Goal: Task Accomplishment & Management: Manage account settings

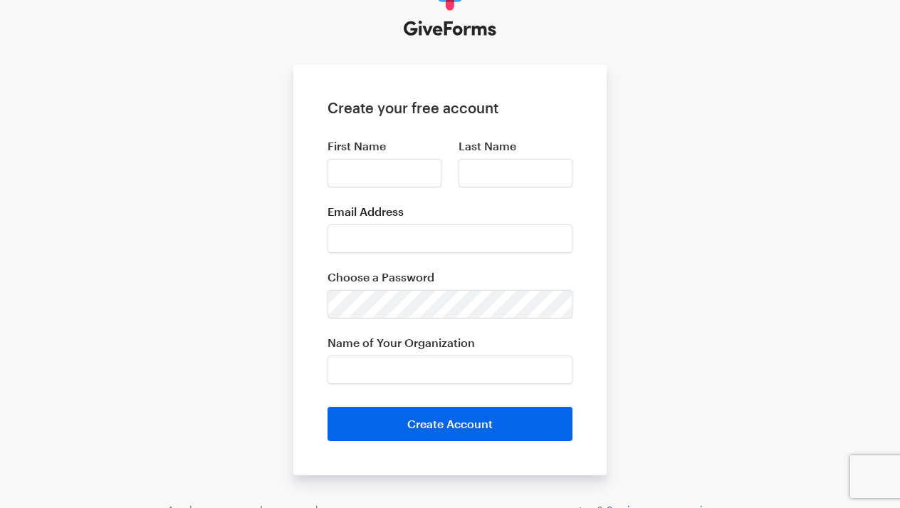
scroll to position [77, 0]
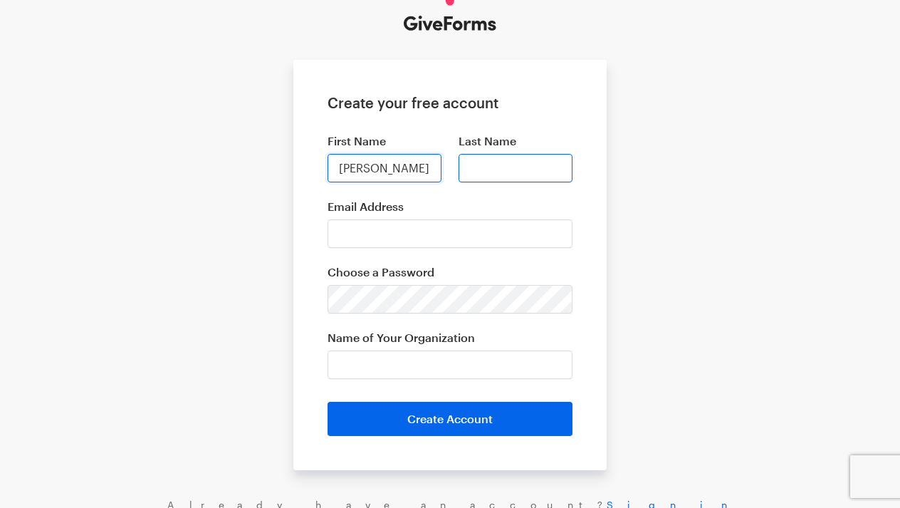
type input "Whitney"
click at [499, 168] on input "Last Name" at bounding box center [516, 168] width 114 height 28
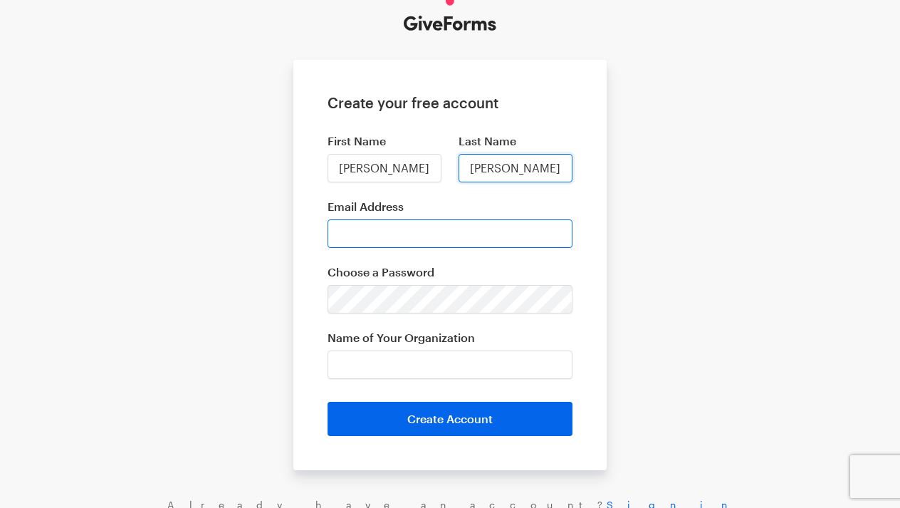
type input "Cooper"
click at [410, 242] on input "Email Address" at bounding box center [450, 233] width 245 height 28
type input "wcooperxula@gmail.com"
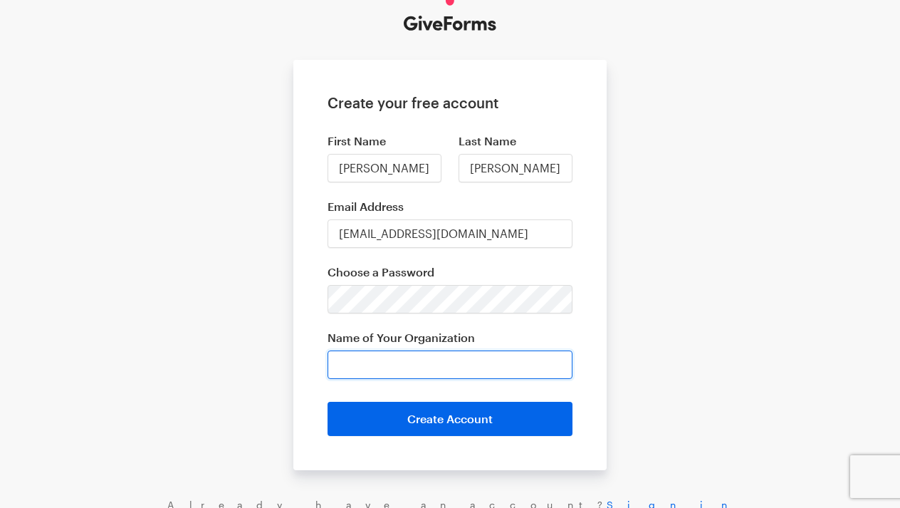
click at [400, 373] on input "Name of Your Organization" at bounding box center [450, 364] width 245 height 28
type input "4"
type input "K4K in Harmony"
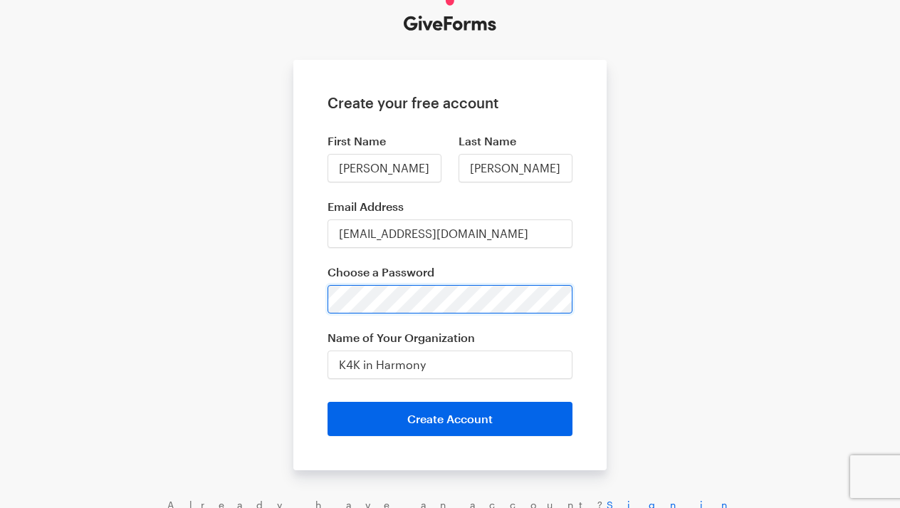
click at [268, 295] on div "Create your free account First Name Whitney Last Name Cooper Email Address wcoo…" at bounding box center [450, 245] width 900 height 645
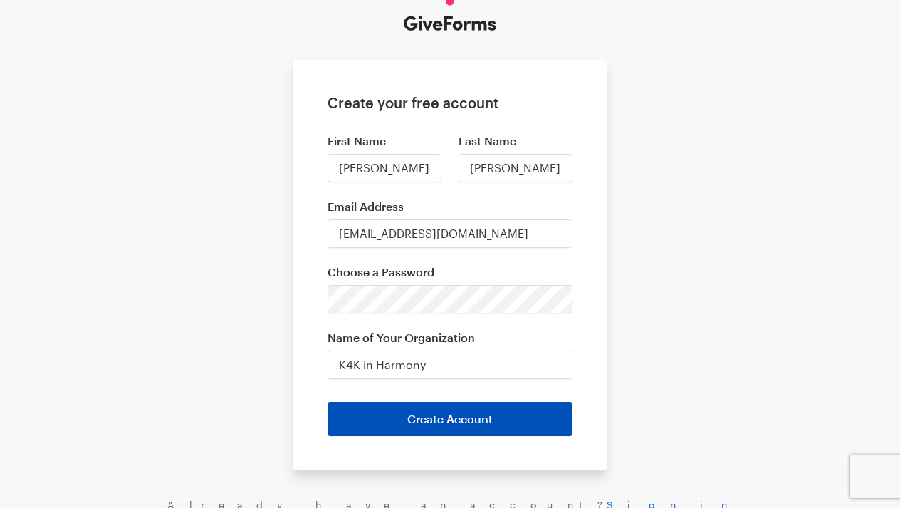
click at [418, 423] on button "Create Account" at bounding box center [450, 419] width 245 height 34
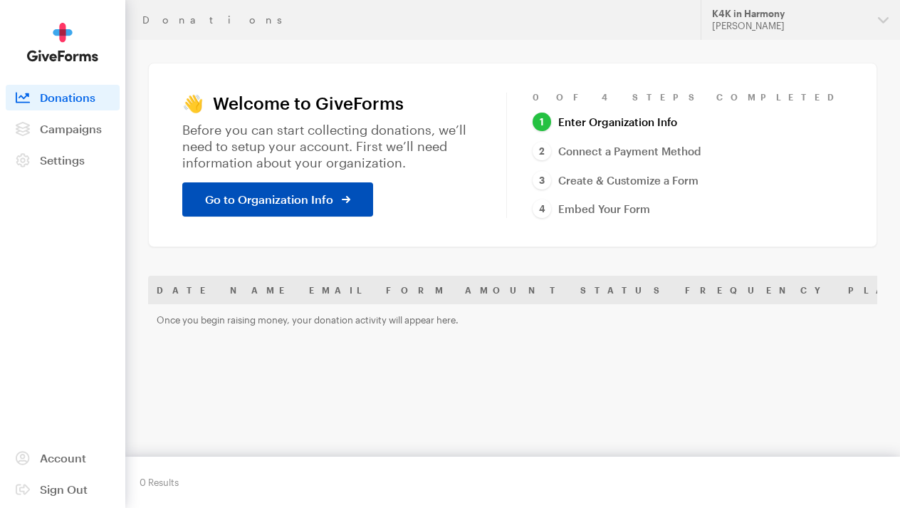
click at [350, 184] on link "Go to Organization Info" at bounding box center [277, 199] width 191 height 34
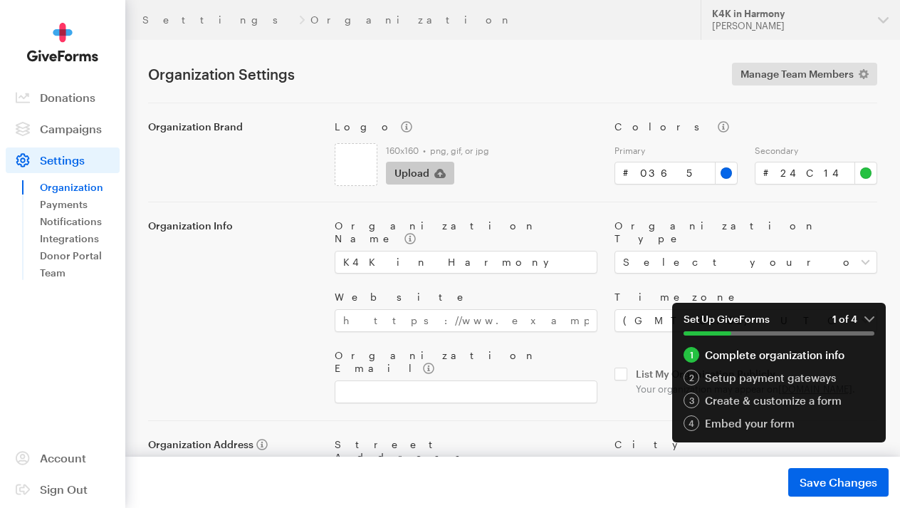
click at [421, 173] on span "Upload" at bounding box center [412, 173] width 35 height 17
click at [770, 379] on div "Setup payment gateways" at bounding box center [779, 378] width 191 height 16
click at [421, 172] on span "Upload" at bounding box center [412, 173] width 35 height 17
type input "C:\fakepath\k4k in harmony.jpg"
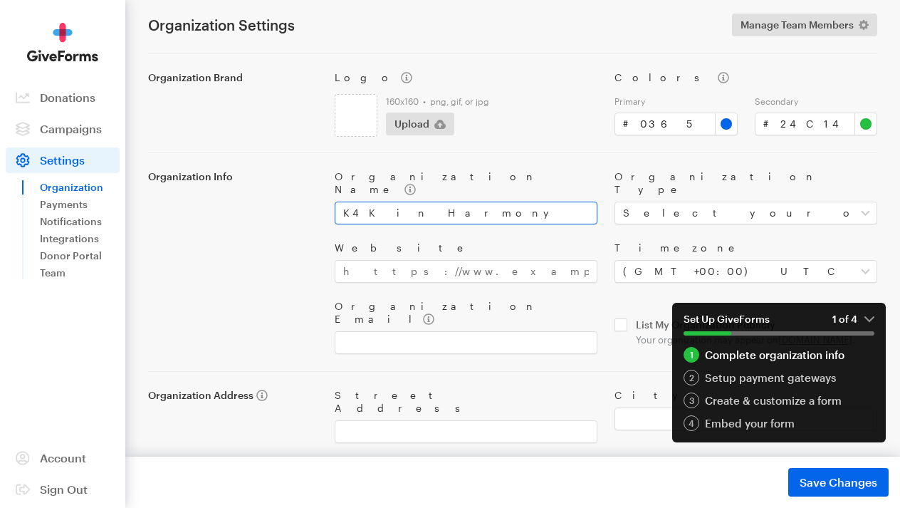
scroll to position [50, 0]
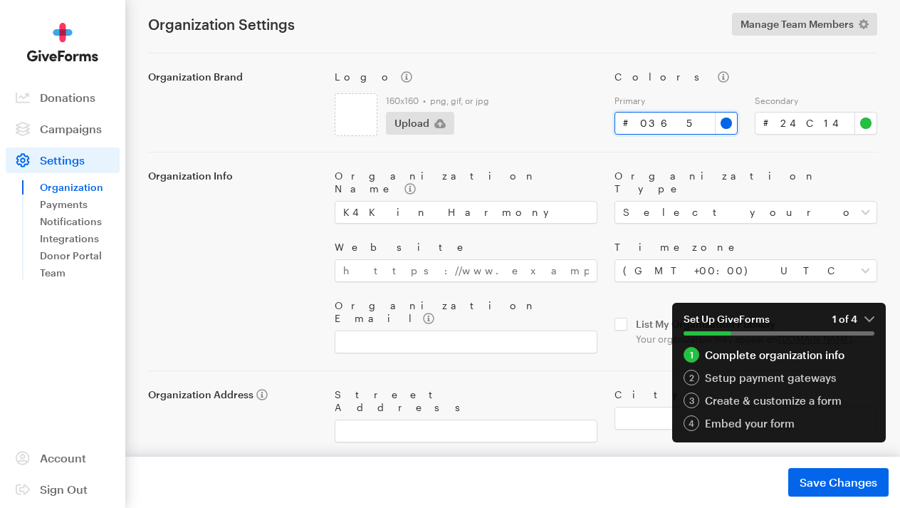
click at [728, 122] on input "#0365e9" at bounding box center [676, 123] width 123 height 23
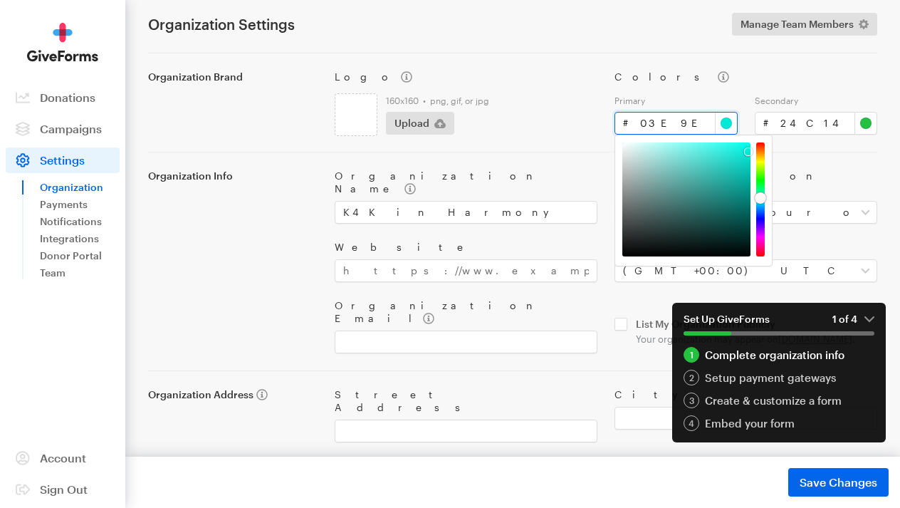
type input "#03e9e9"
drag, startPoint x: 760, startPoint y: 207, endPoint x: 762, endPoint y: 199, distance: 7.4
click at [762, 199] on div at bounding box center [760, 199] width 11 height 11
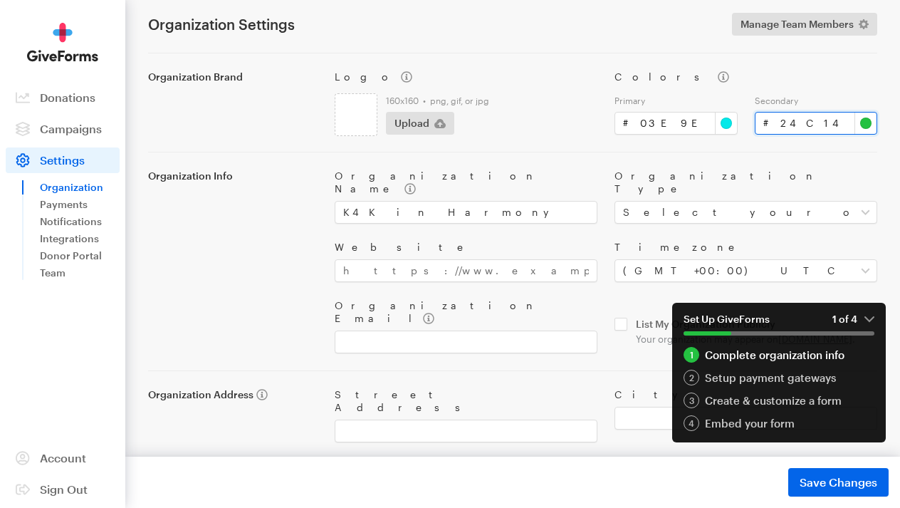
click at [867, 126] on input "#24c141" at bounding box center [816, 123] width 123 height 23
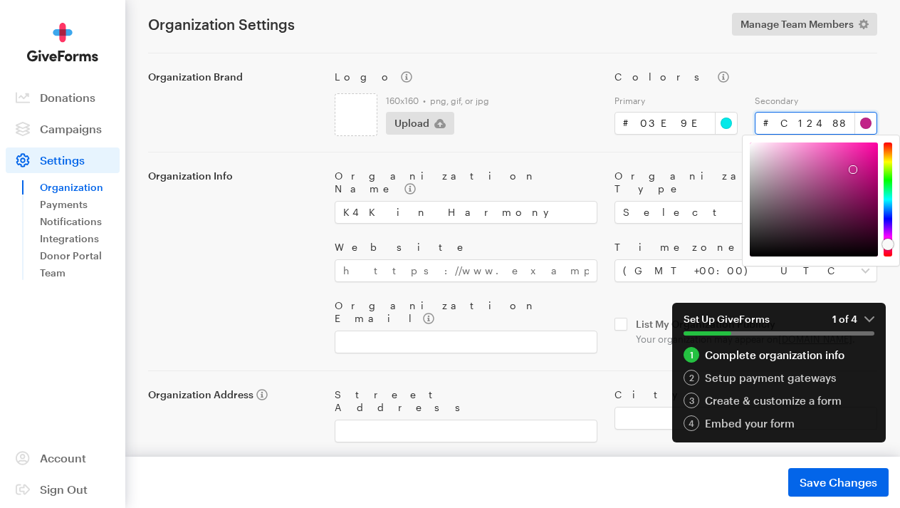
drag, startPoint x: 892, startPoint y: 187, endPoint x: 887, endPoint y: 244, distance: 57.8
click at [888, 244] on div at bounding box center [887, 244] width 11 height 11
drag, startPoint x: 853, startPoint y: 172, endPoint x: 869, endPoint y: 152, distance: 25.9
click at [870, 152] on div at bounding box center [870, 151] width 9 height 9
click at [874, 148] on div at bounding box center [873, 147] width 9 height 9
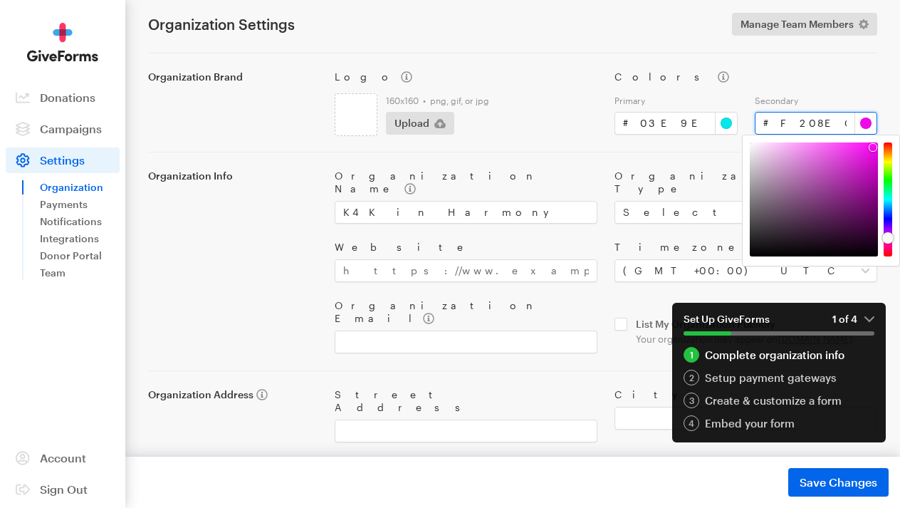
type input "#ef08f2"
drag, startPoint x: 888, startPoint y: 246, endPoint x: 890, endPoint y: 237, distance: 9.5
click at [890, 237] on div at bounding box center [887, 236] width 11 height 11
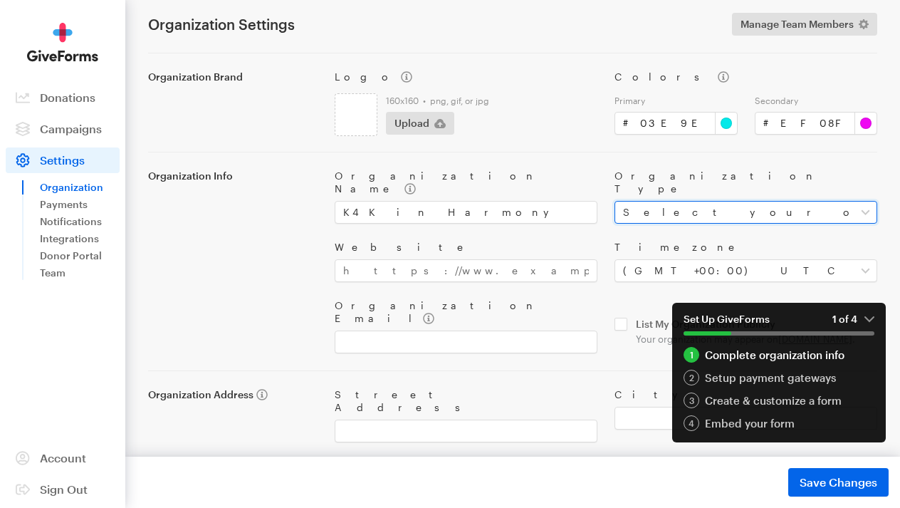
select select "nonprofit"
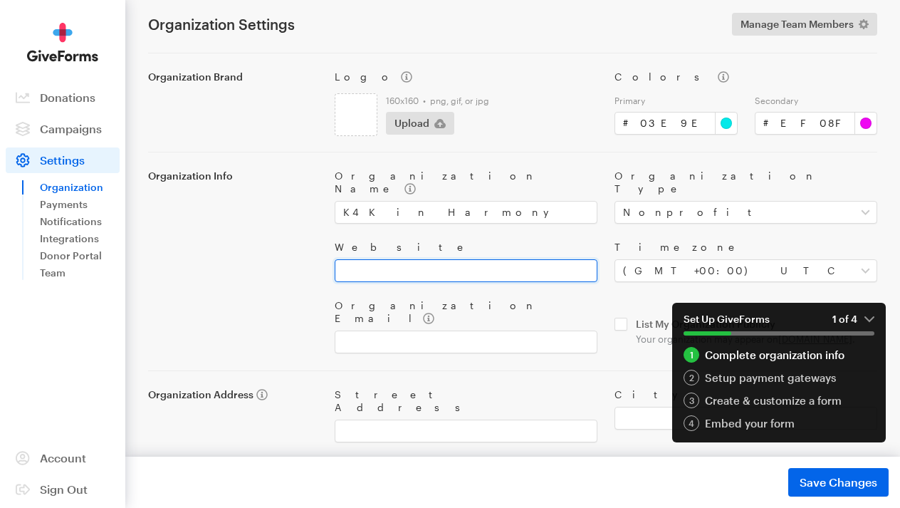
click at [462, 265] on input "Website" at bounding box center [466, 270] width 263 height 23
paste input "https://www.koats4kids.com"
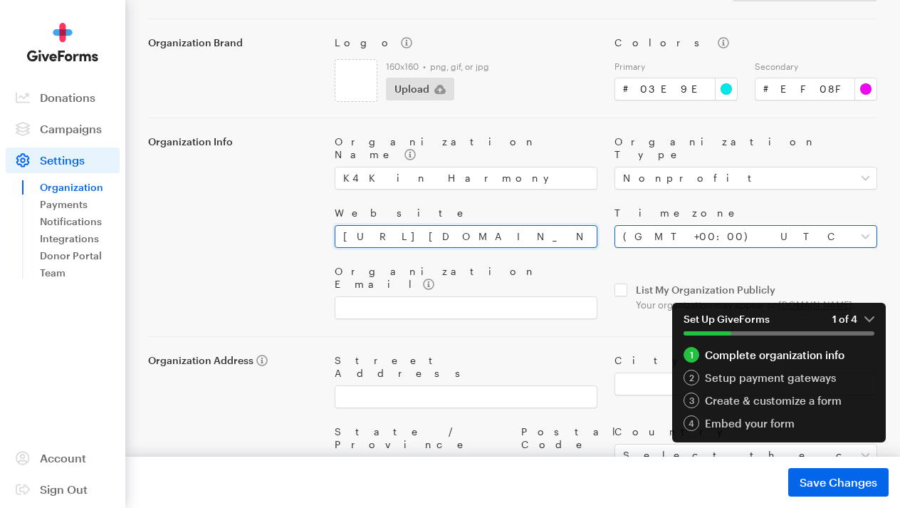
scroll to position [95, 0]
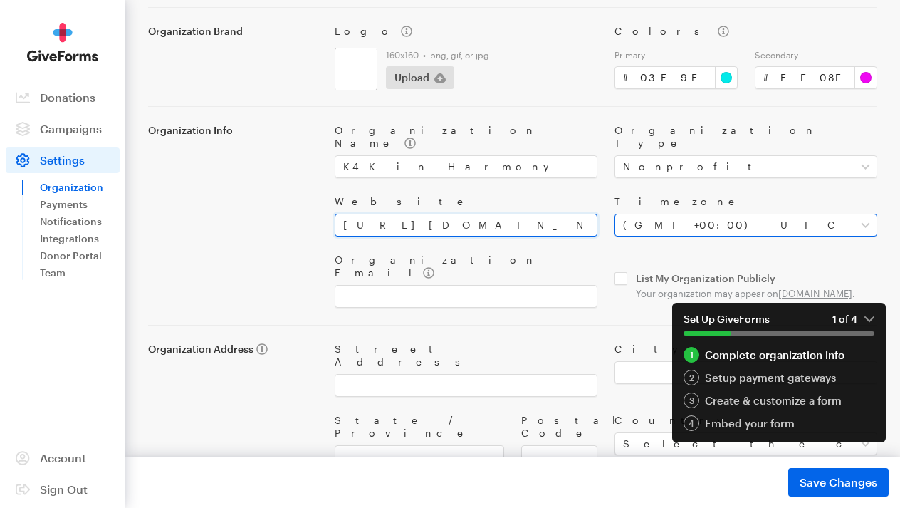
type input "https://www.koats4kids.com"
select select "Central Time (US & Canada)"
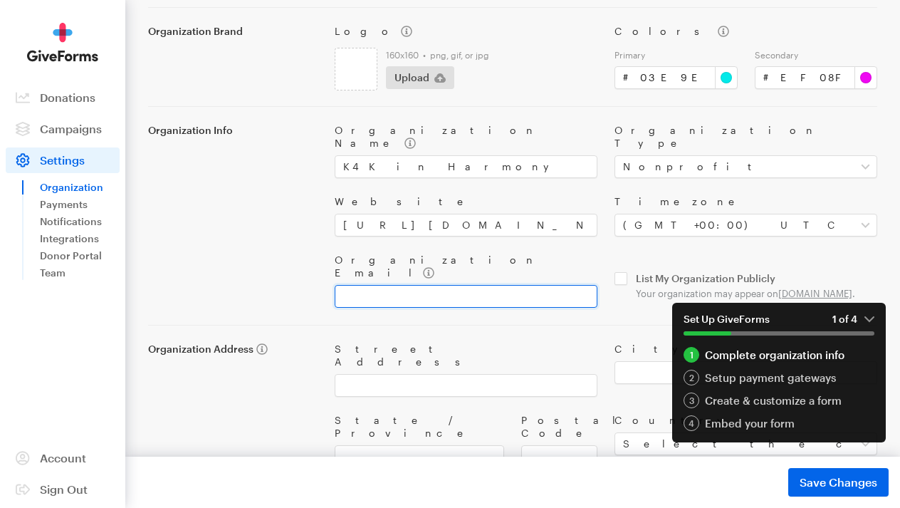
click at [430, 285] on input "Organization Email" at bounding box center [466, 296] width 263 height 23
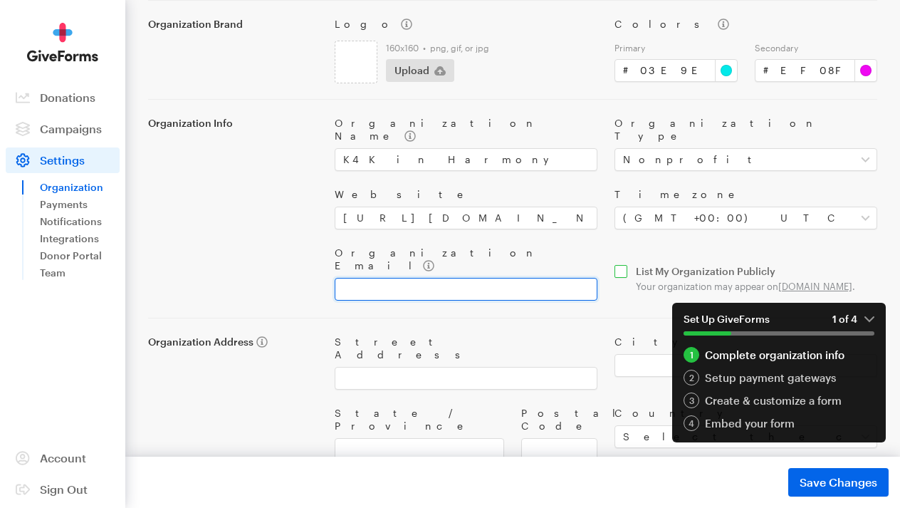
scroll to position [102, 0]
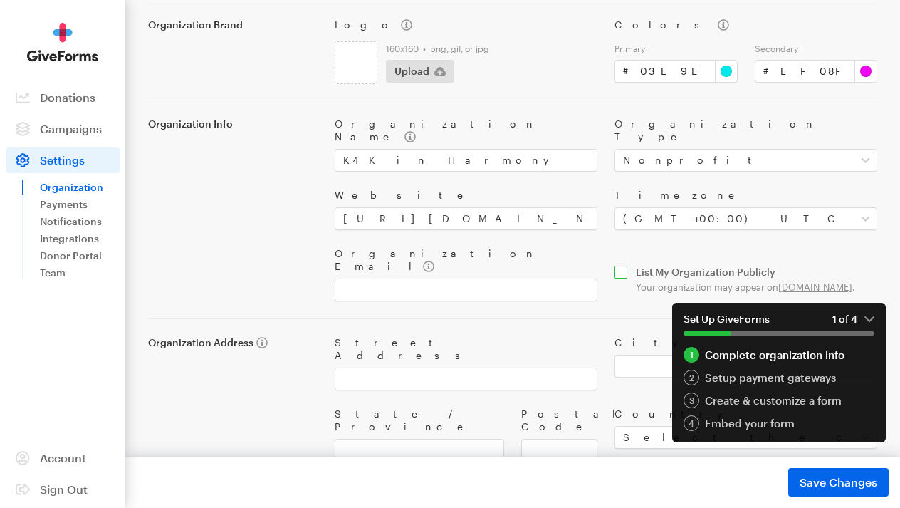
click at [627, 266] on input "checkbox" at bounding box center [746, 279] width 263 height 27
checkbox input "true"
click at [867, 318] on em "1 of 4" at bounding box center [854, 319] width 42 height 13
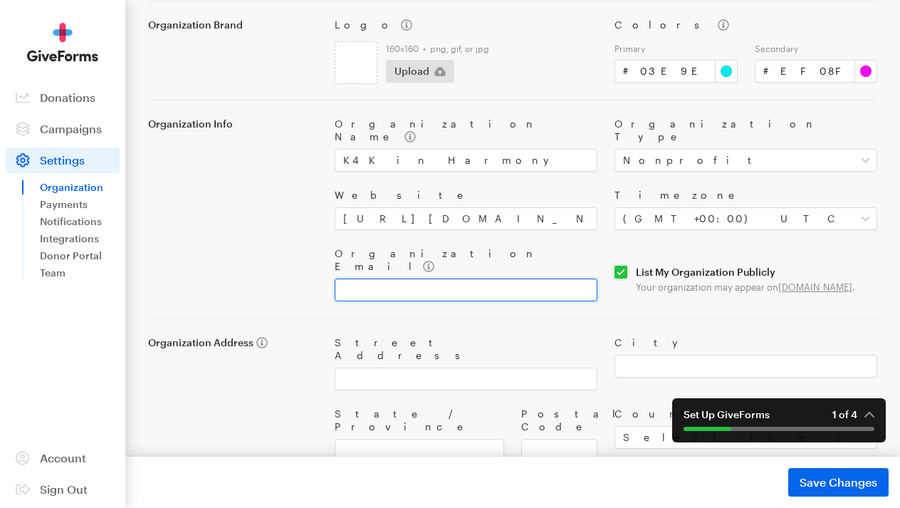
click at [360, 278] on input "Organization Email" at bounding box center [466, 289] width 263 height 23
paste input "nolakoats4kids@gmail.com"
type input "nolakoats4kids@gmail.com"
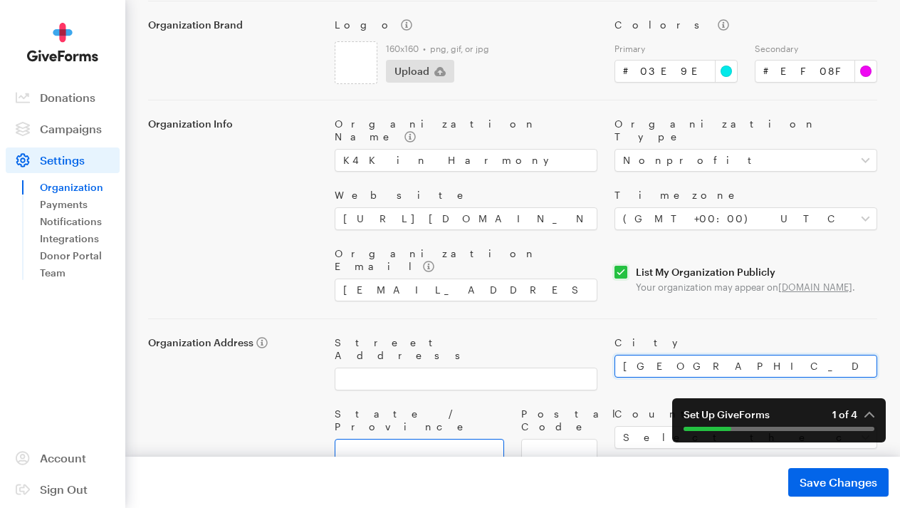
type input "New Orleans"
type input "l"
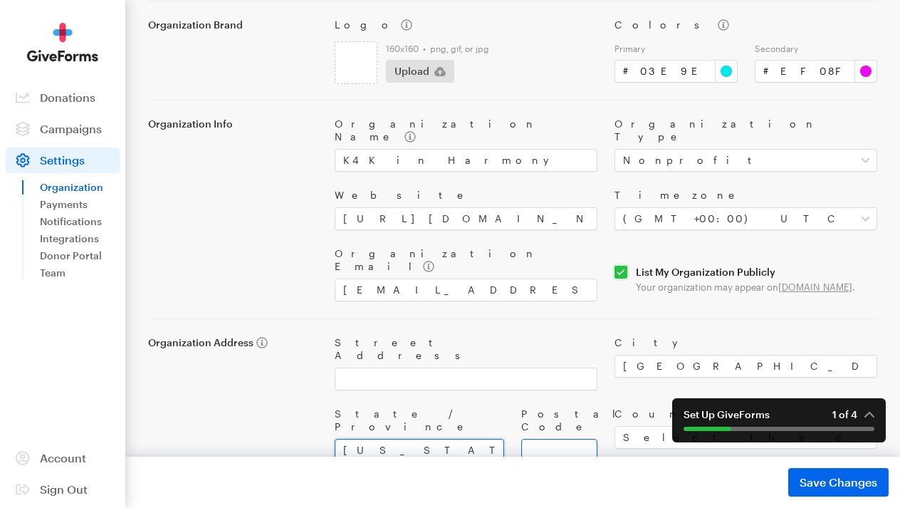
type input "Louisiana"
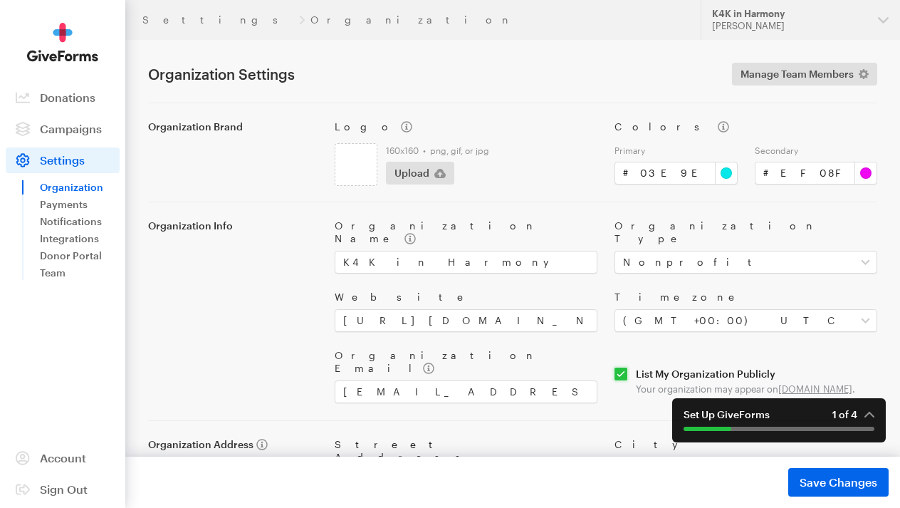
scroll to position [0, 0]
click at [835, 73] on span "Manage Team Members" at bounding box center [797, 74] width 113 height 17
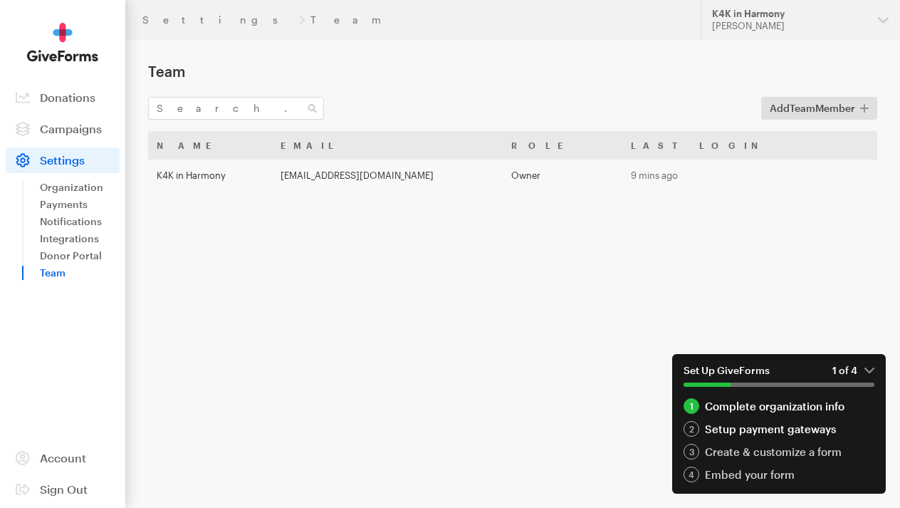
click at [767, 424] on div "Setup payment gateways" at bounding box center [779, 429] width 191 height 16
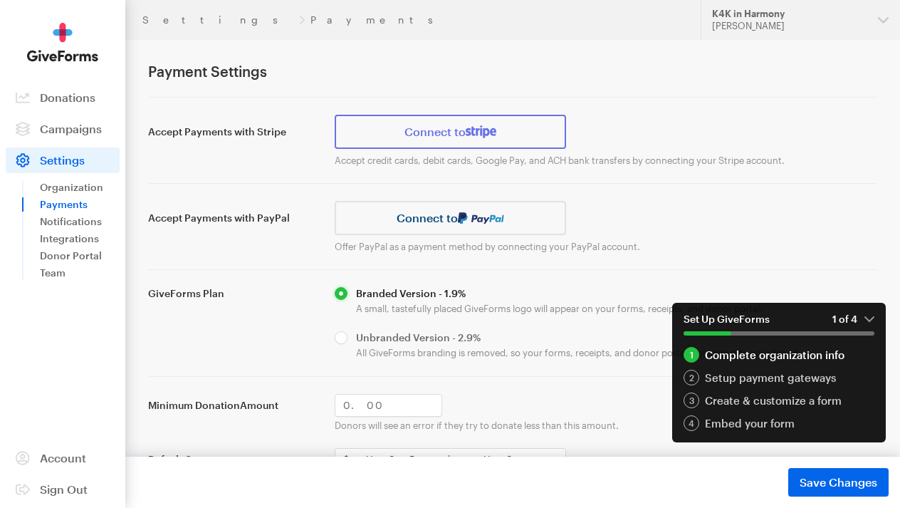
click at [471, 131] on img at bounding box center [481, 131] width 31 height 13
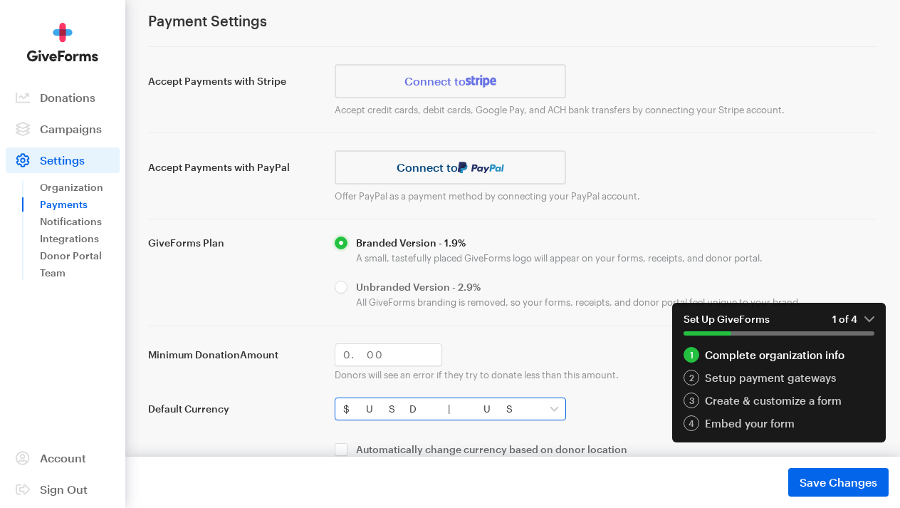
scroll to position [46, 0]
